Goal: Information Seeking & Learning: Learn about a topic

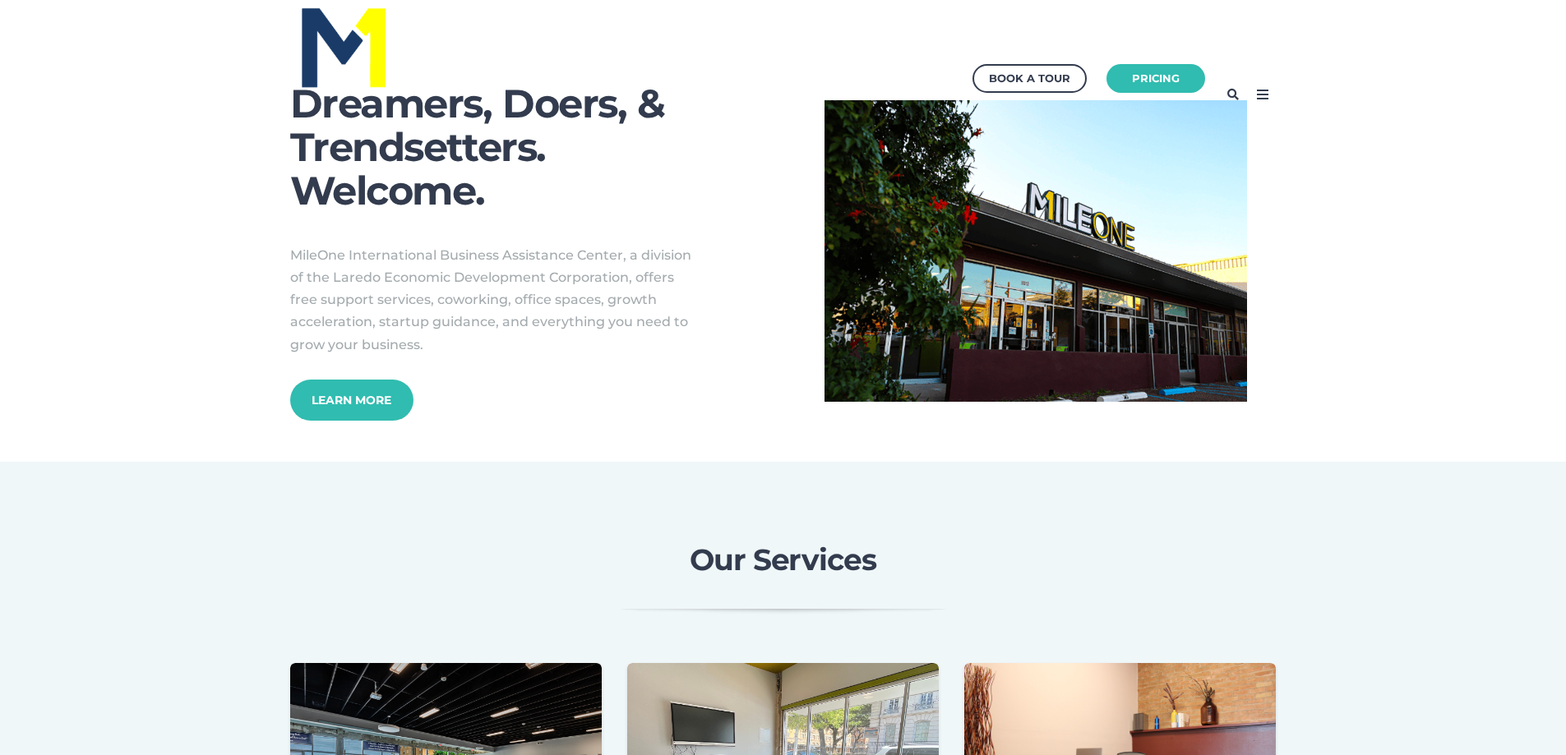
click at [1271, 94] on icon at bounding box center [1262, 94] width 26 height 26
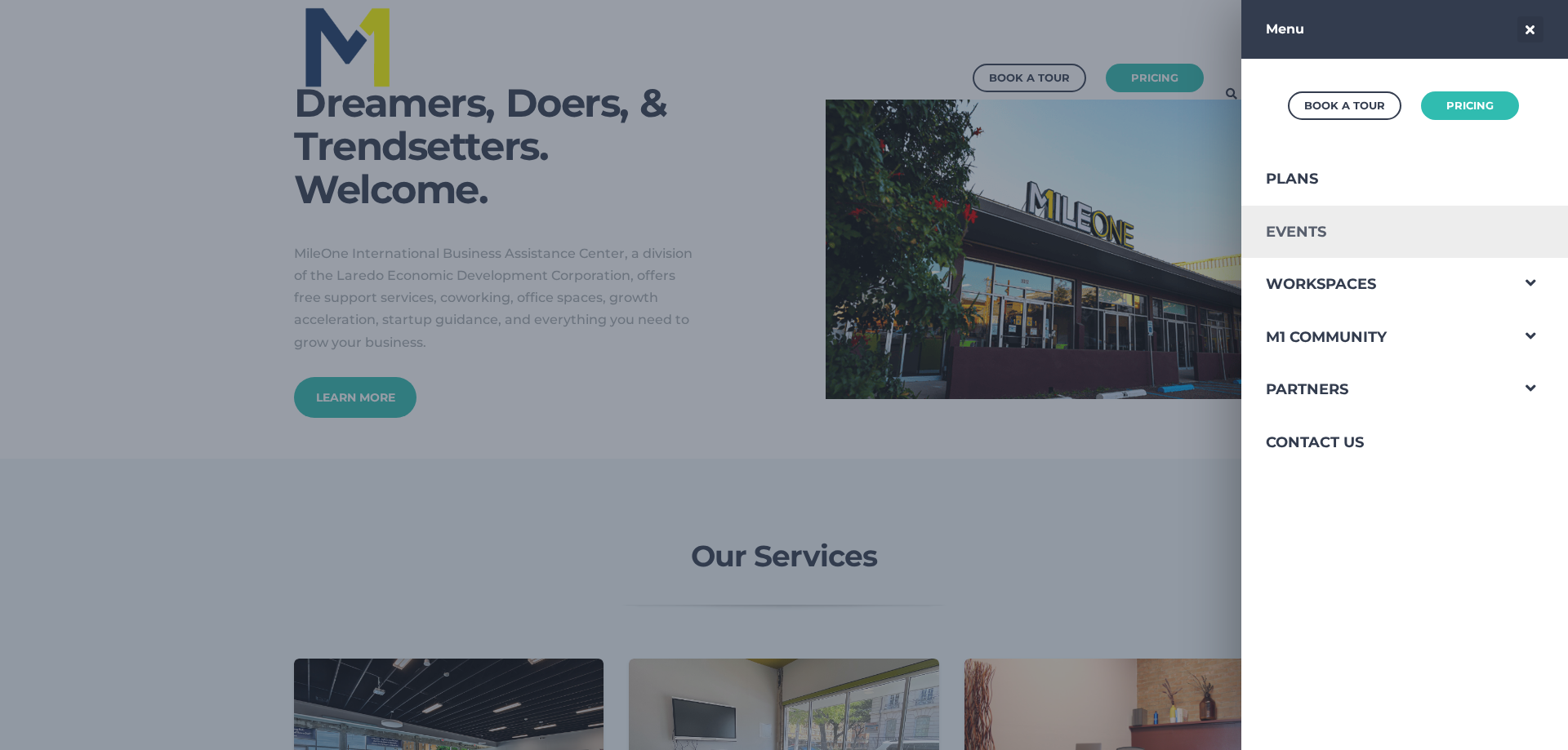
click at [1313, 228] on link "Events" at bounding box center [1375, 231] width 268 height 53
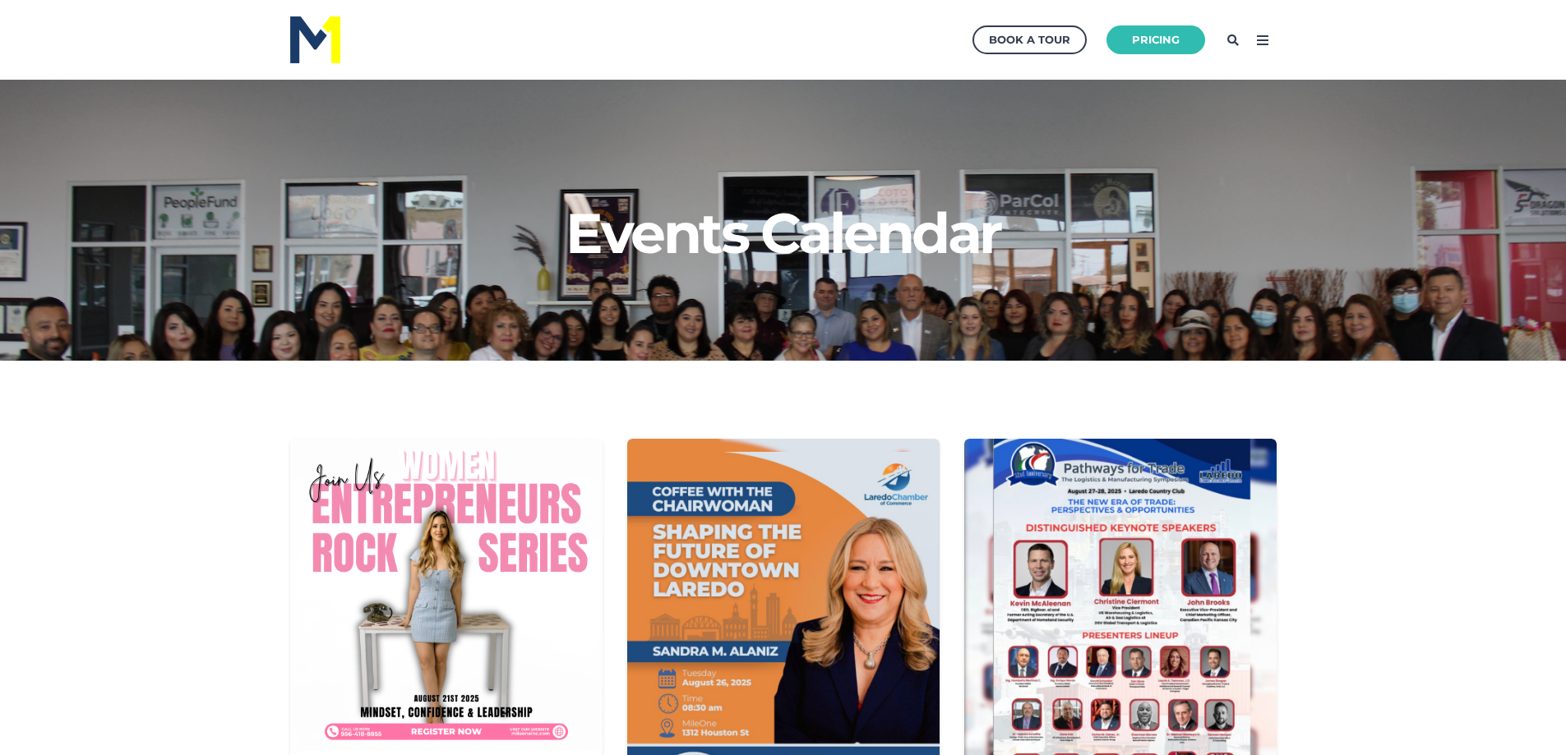
click at [1268, 38] on icon at bounding box center [1262, 40] width 26 height 26
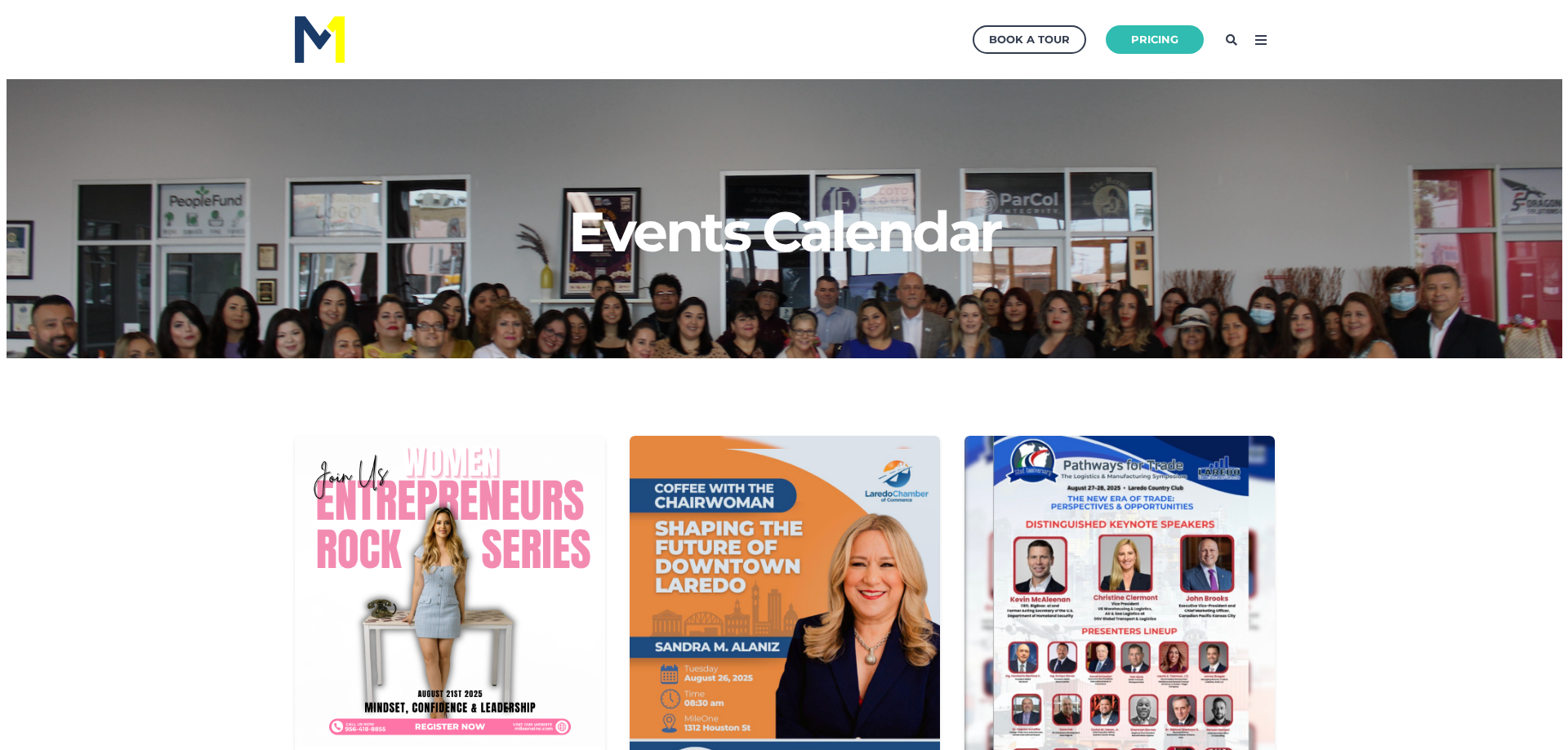
scroll to position [296, 1585]
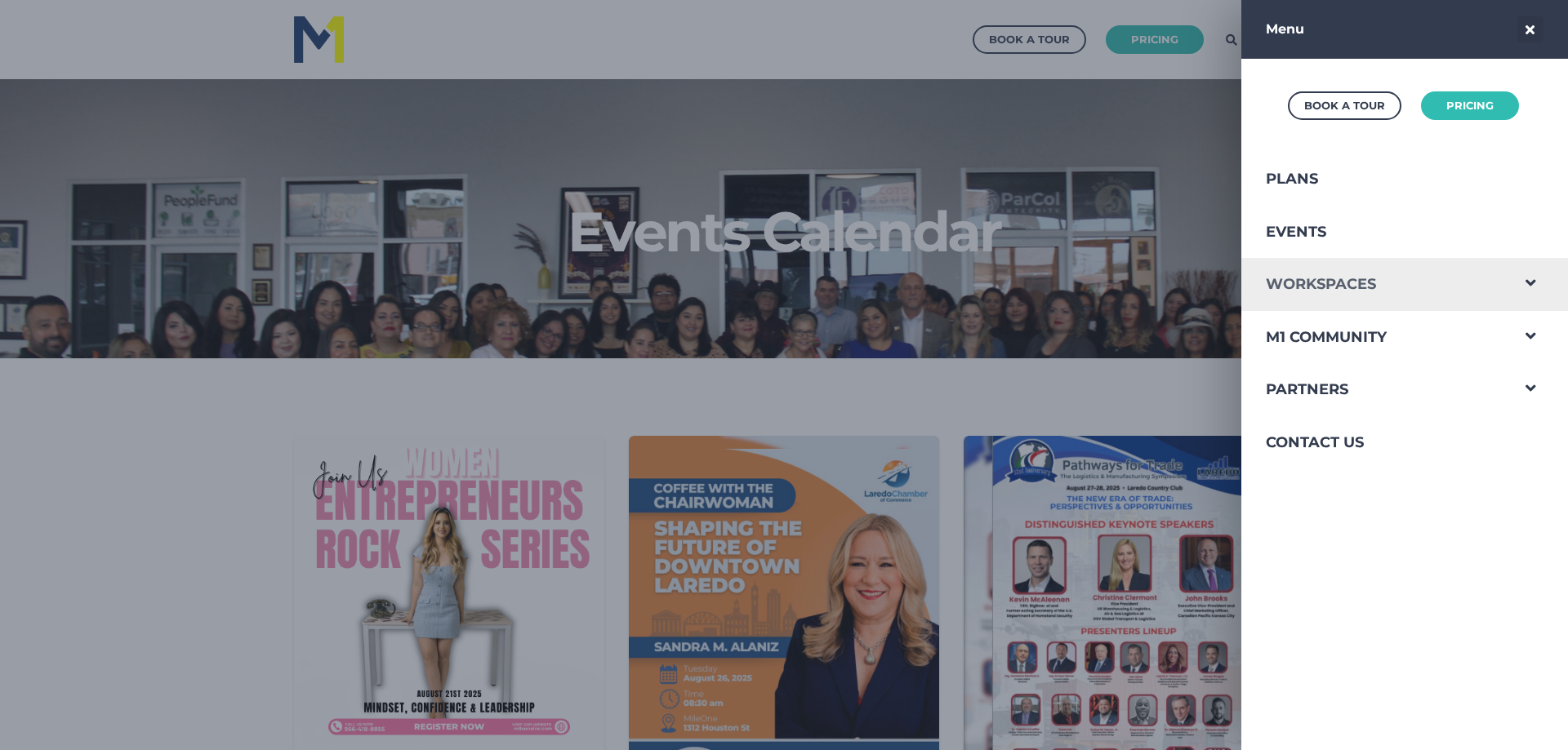
click at [1495, 278] on link "Workspaces" at bounding box center [1375, 284] width 268 height 53
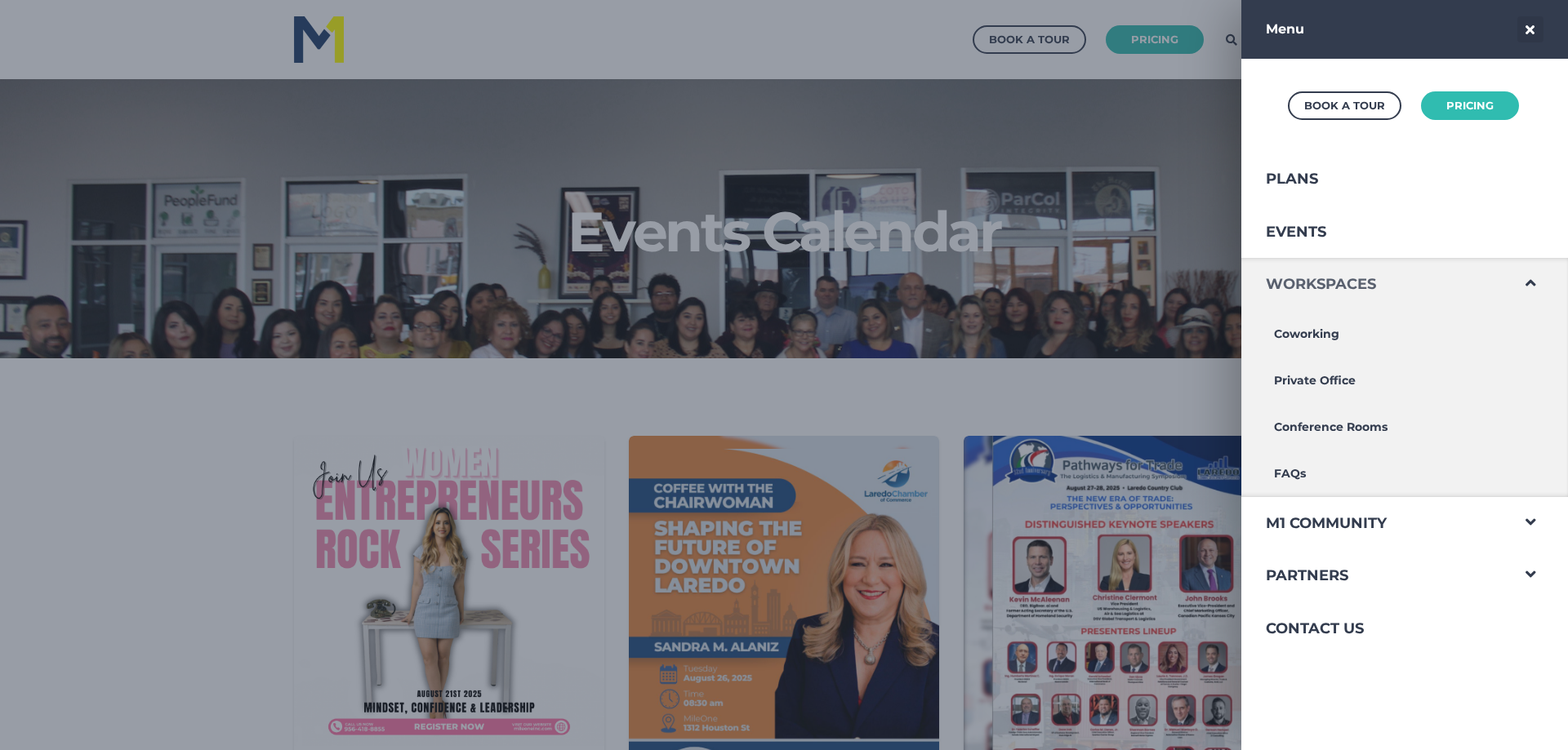
click at [1495, 278] on link "Workspaces" at bounding box center [1375, 284] width 268 height 53
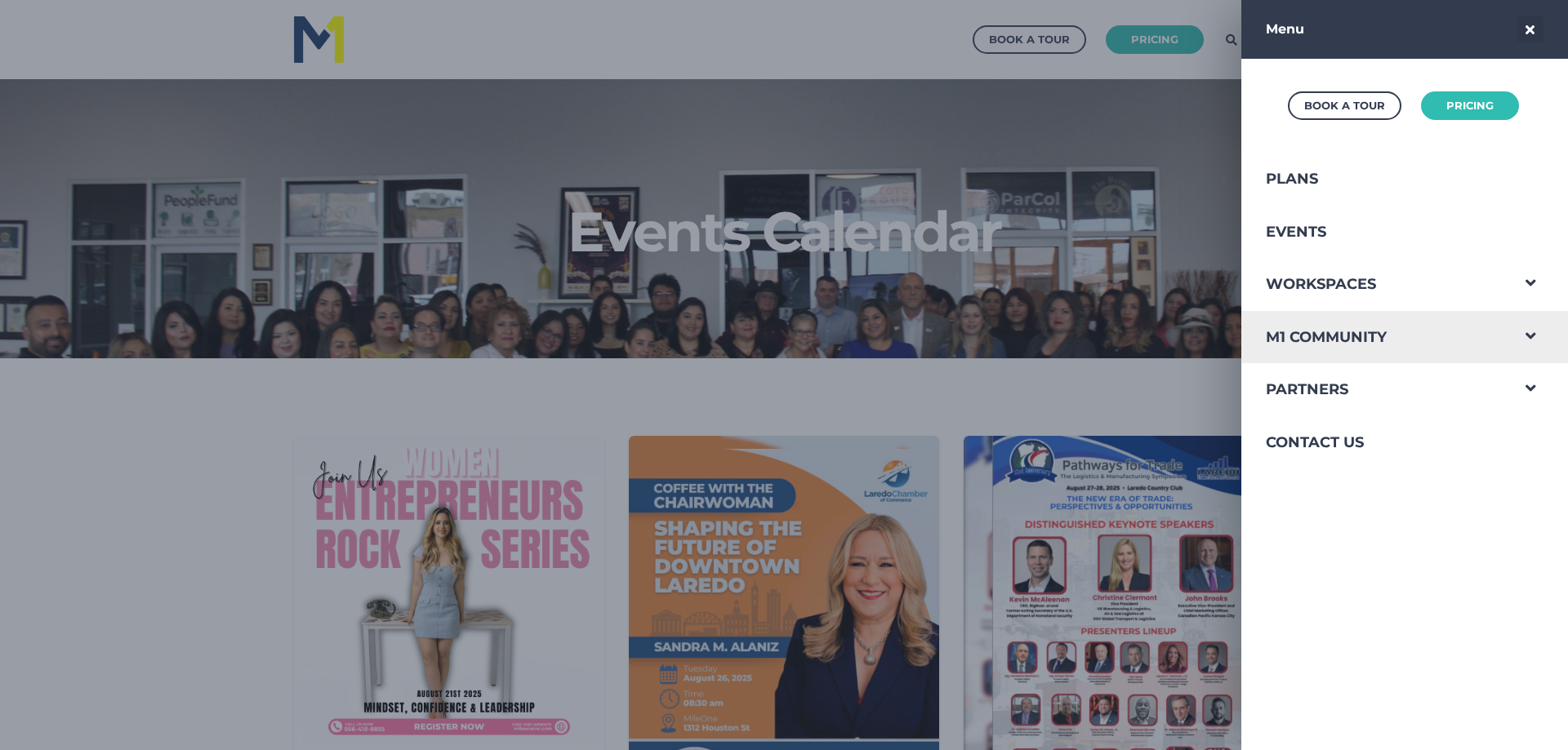
click at [1517, 335] on span "Navigation Menu" at bounding box center [1530, 332] width 43 height 43
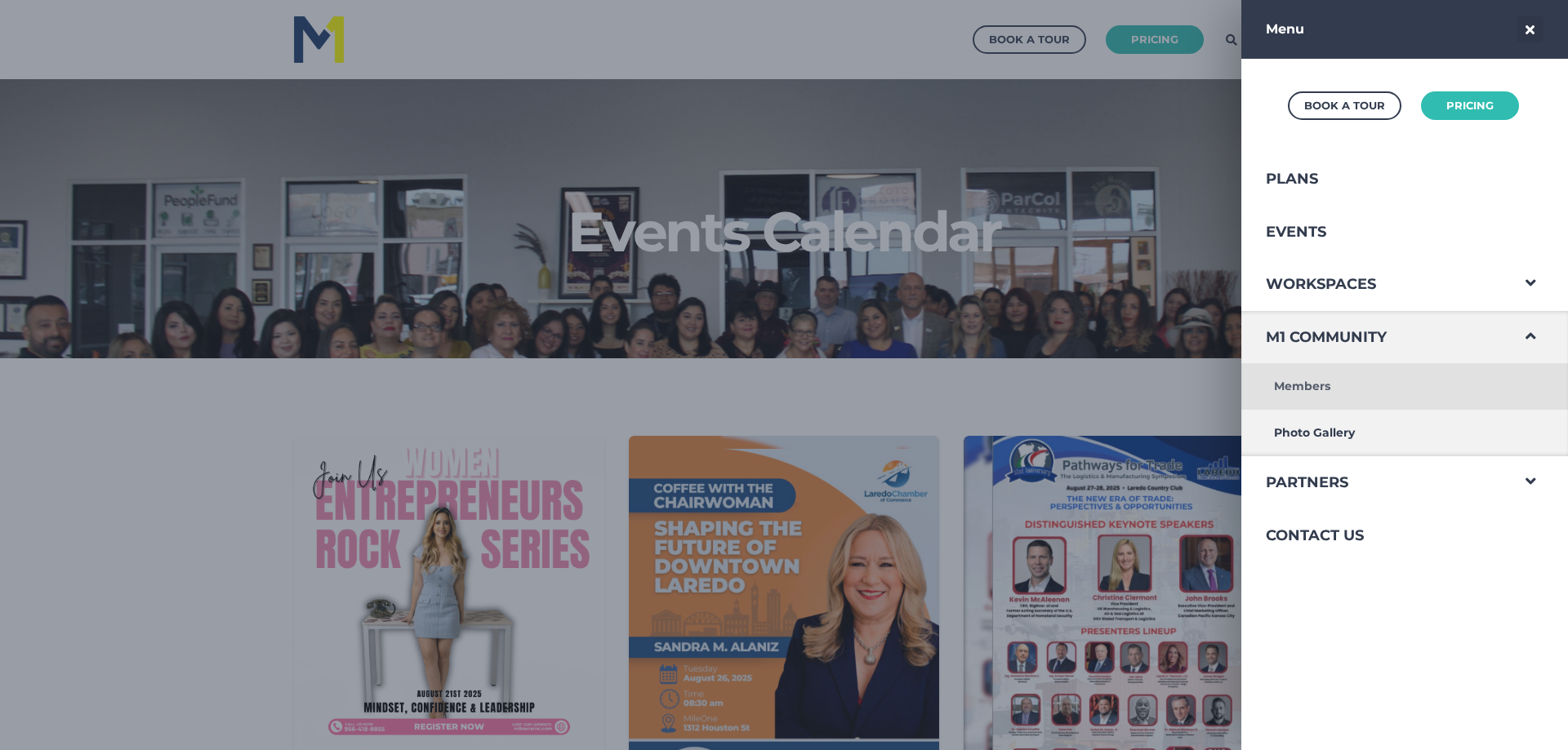
click at [1308, 387] on link "Members" at bounding box center [1375, 386] width 268 height 47
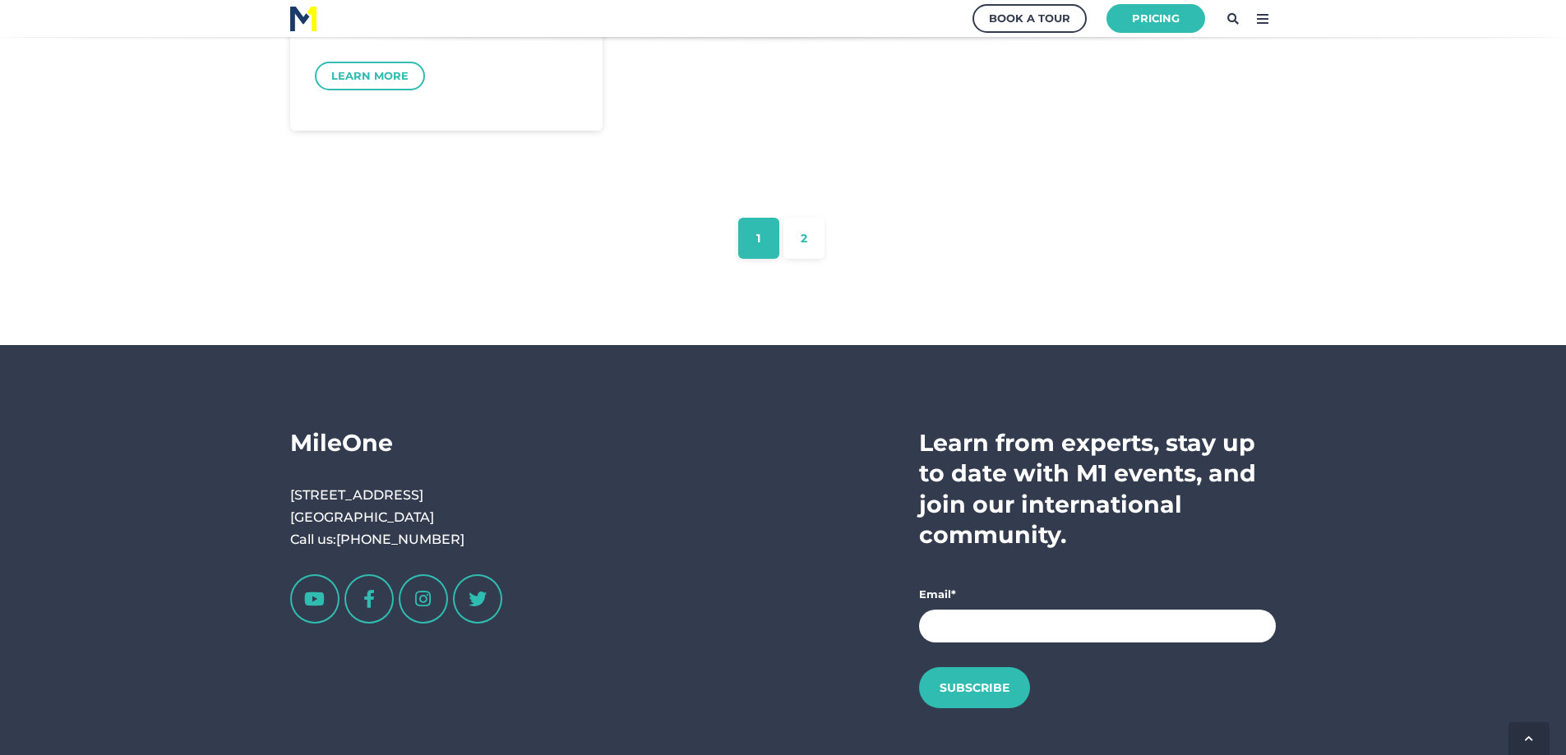
click at [1261, 10] on icon at bounding box center [1262, 19] width 26 height 26
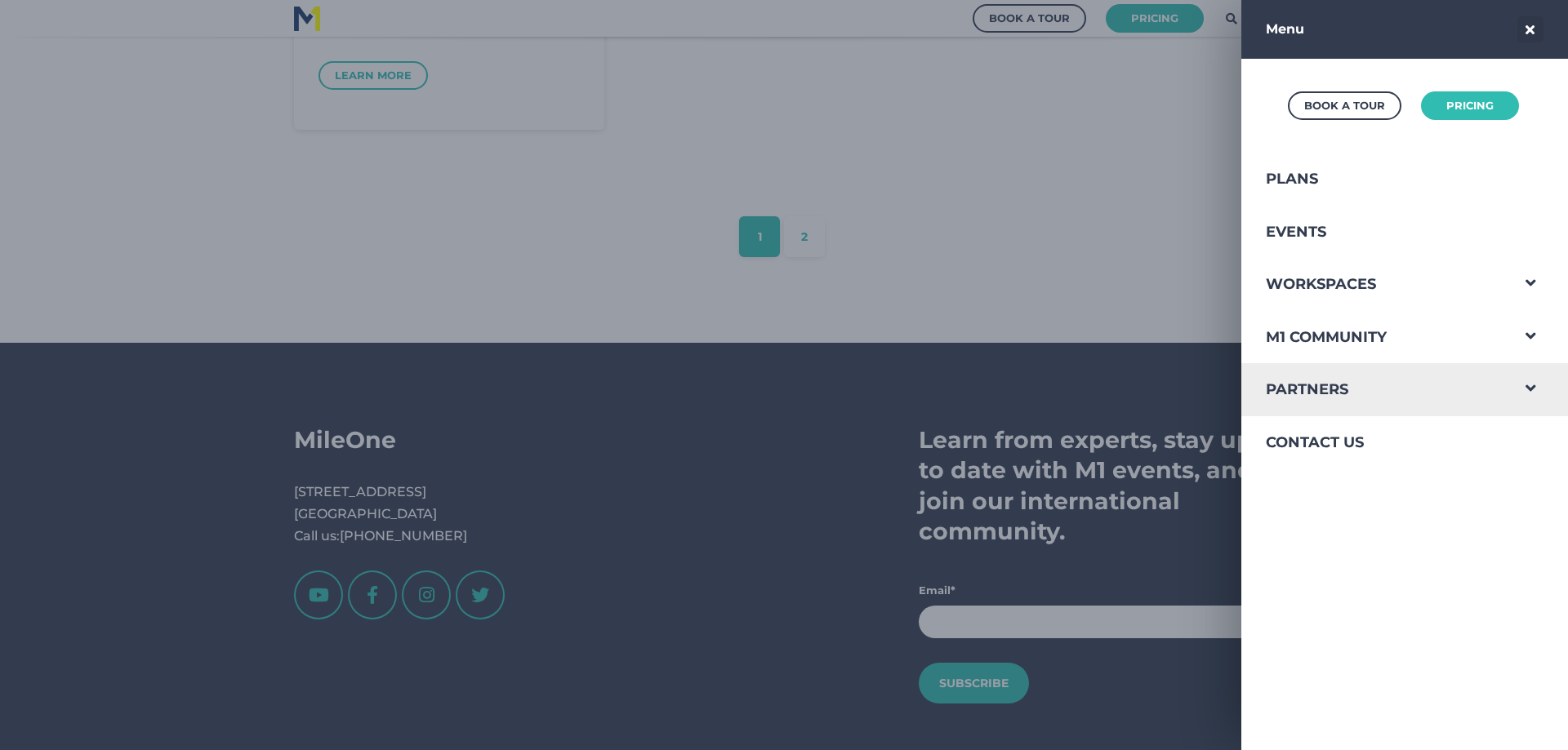
click at [1509, 388] on span "Navigation Menu" at bounding box center [1530, 384] width 43 height 43
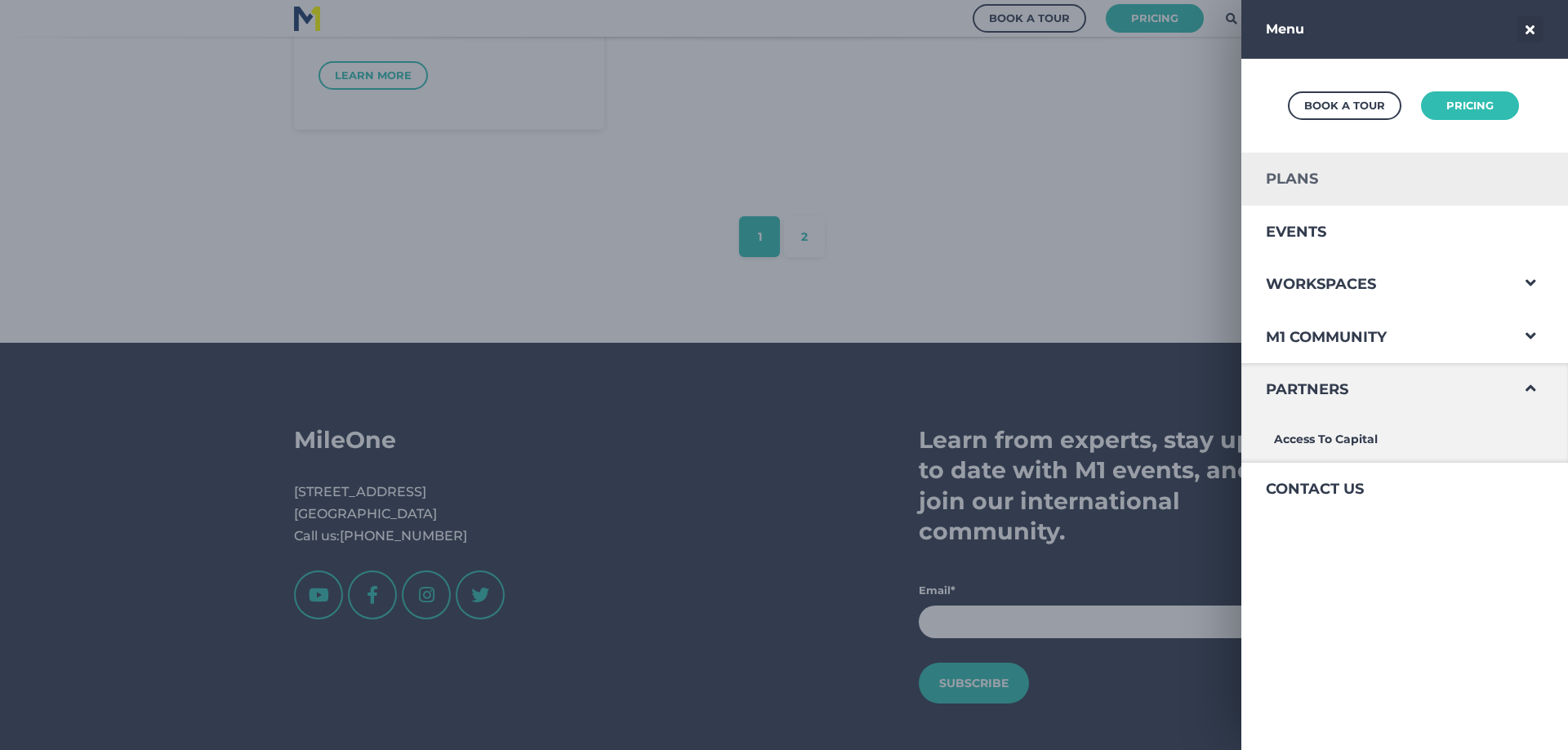
click at [1286, 179] on link "Plans" at bounding box center [1375, 179] width 268 height 53
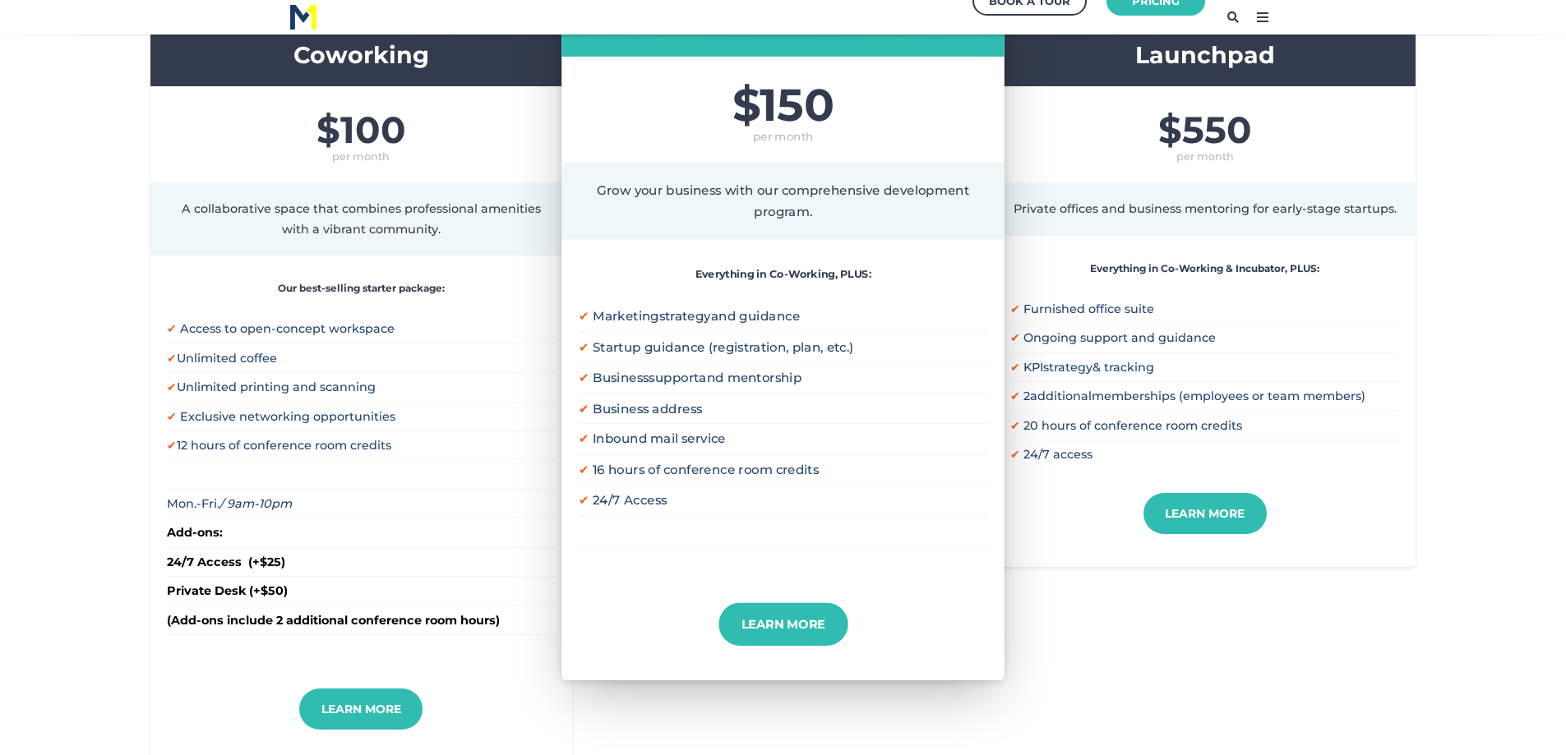
scroll to position [411, 0]
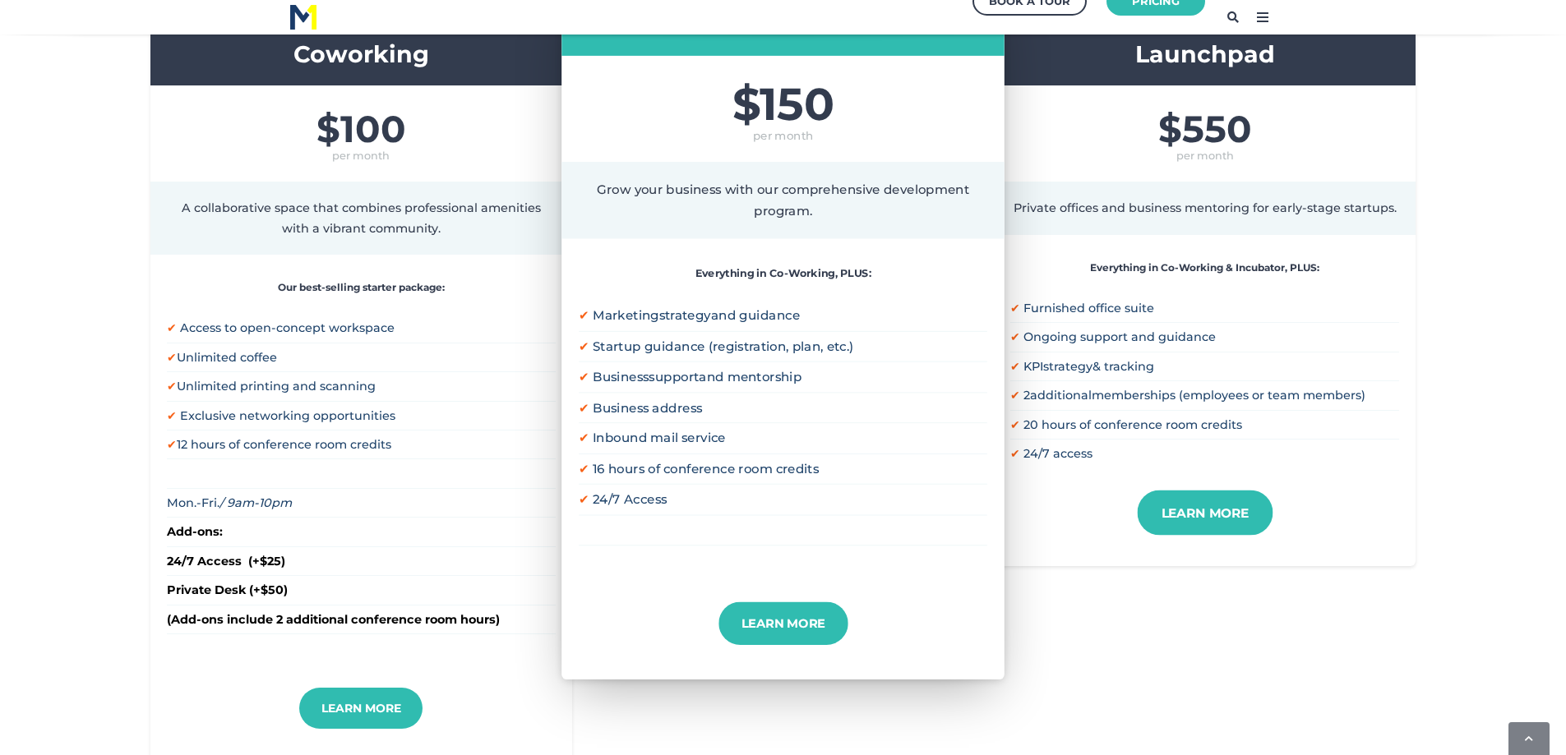
click at [1251, 512] on link "Learn More" at bounding box center [1205, 513] width 136 height 45
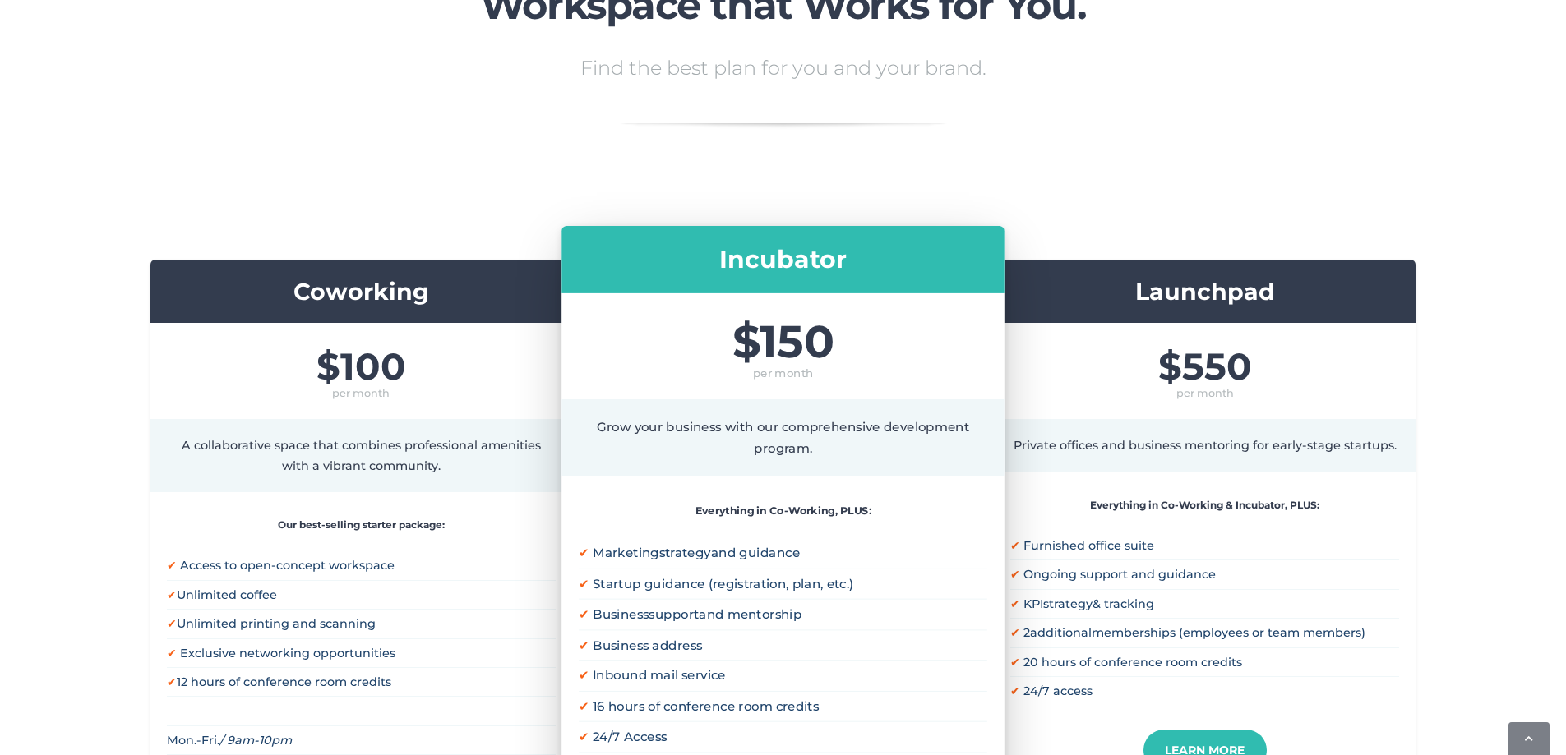
scroll to position [0, 0]
